Goal: Find specific page/section: Locate a particular part of the current website

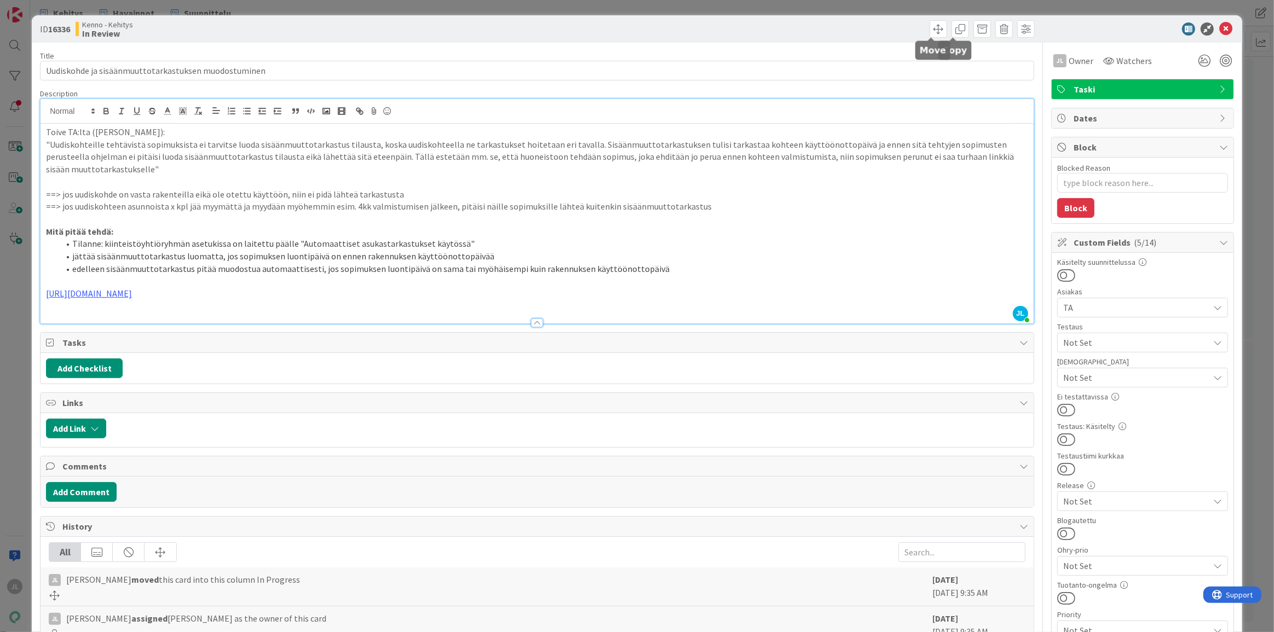
type textarea "x"
click at [1221, 28] on icon at bounding box center [1225, 28] width 13 height 13
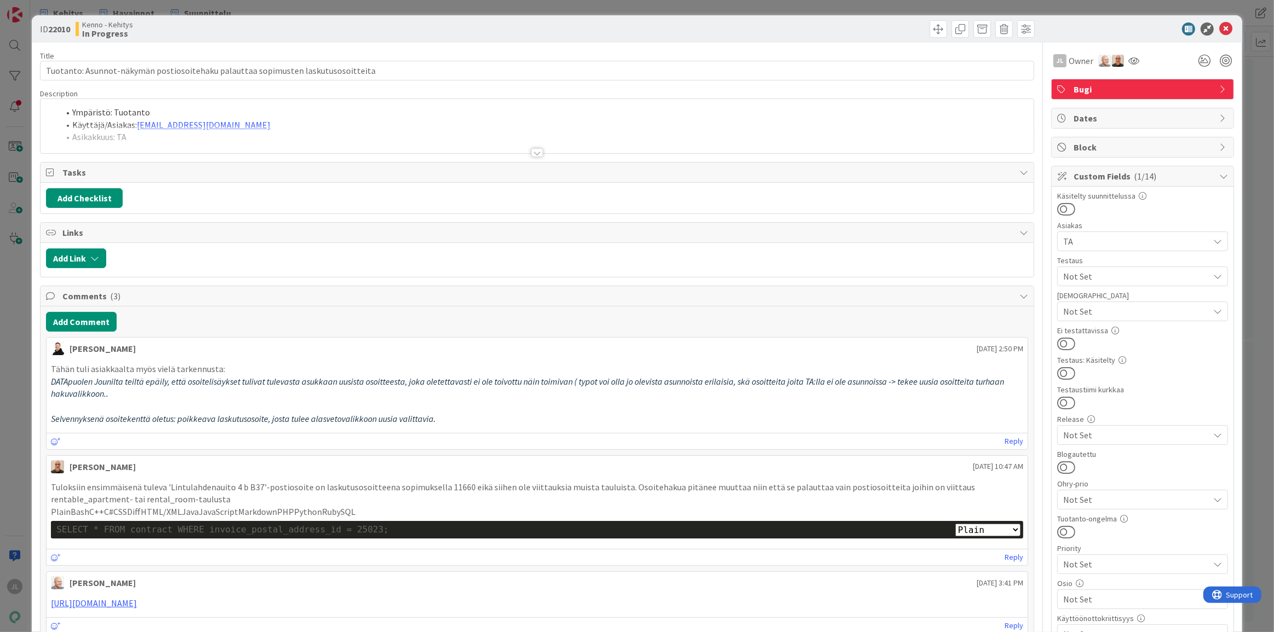
click at [91, 119] on li "Käyttäjä/Asiakas: tiina.vuorinen@ta.fi" at bounding box center [543, 125] width 969 height 13
